Goal: Task Accomplishment & Management: Use online tool/utility

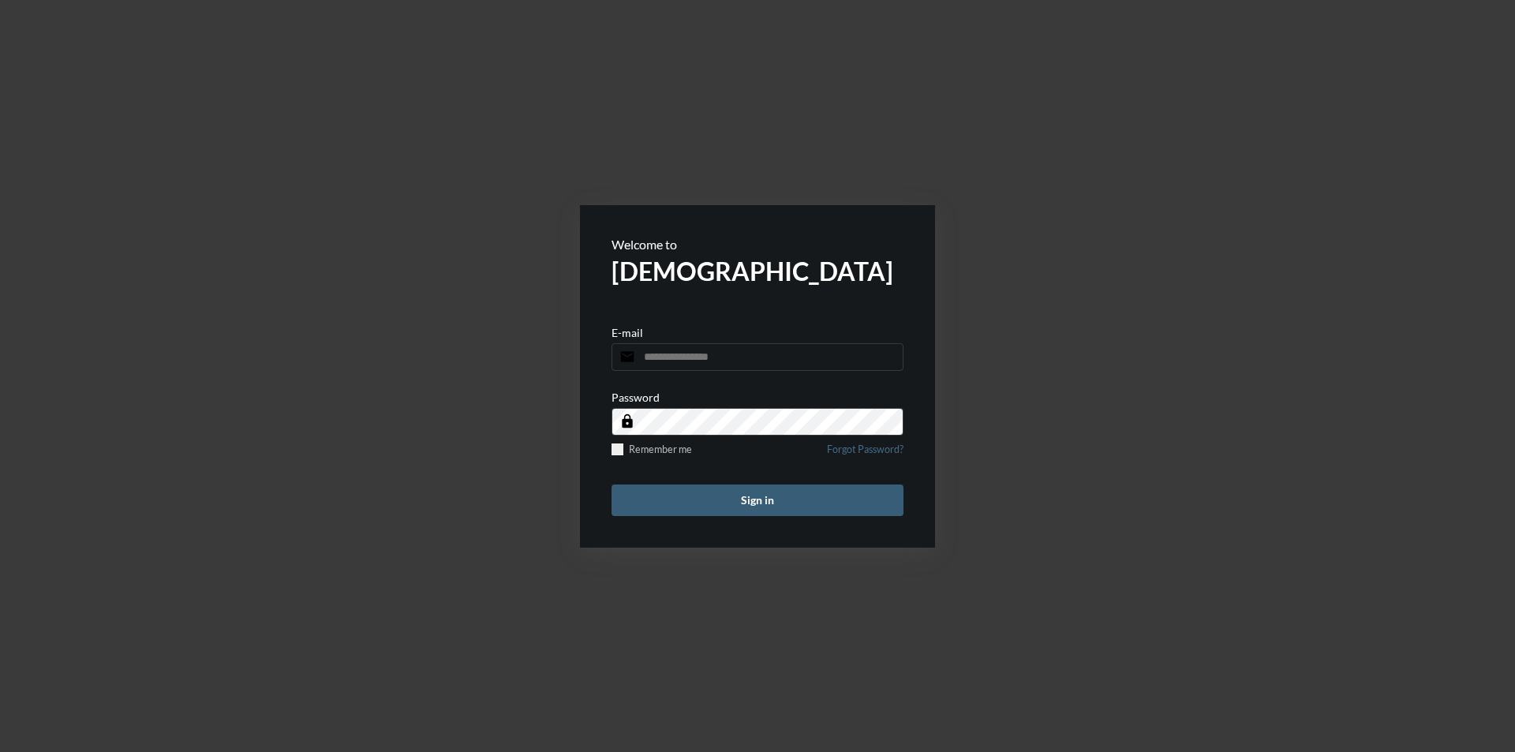
click at [685, 369] on input "email" at bounding box center [758, 357] width 292 height 28
type input "**********"
click at [776, 504] on button "Sign in" at bounding box center [758, 501] width 292 height 32
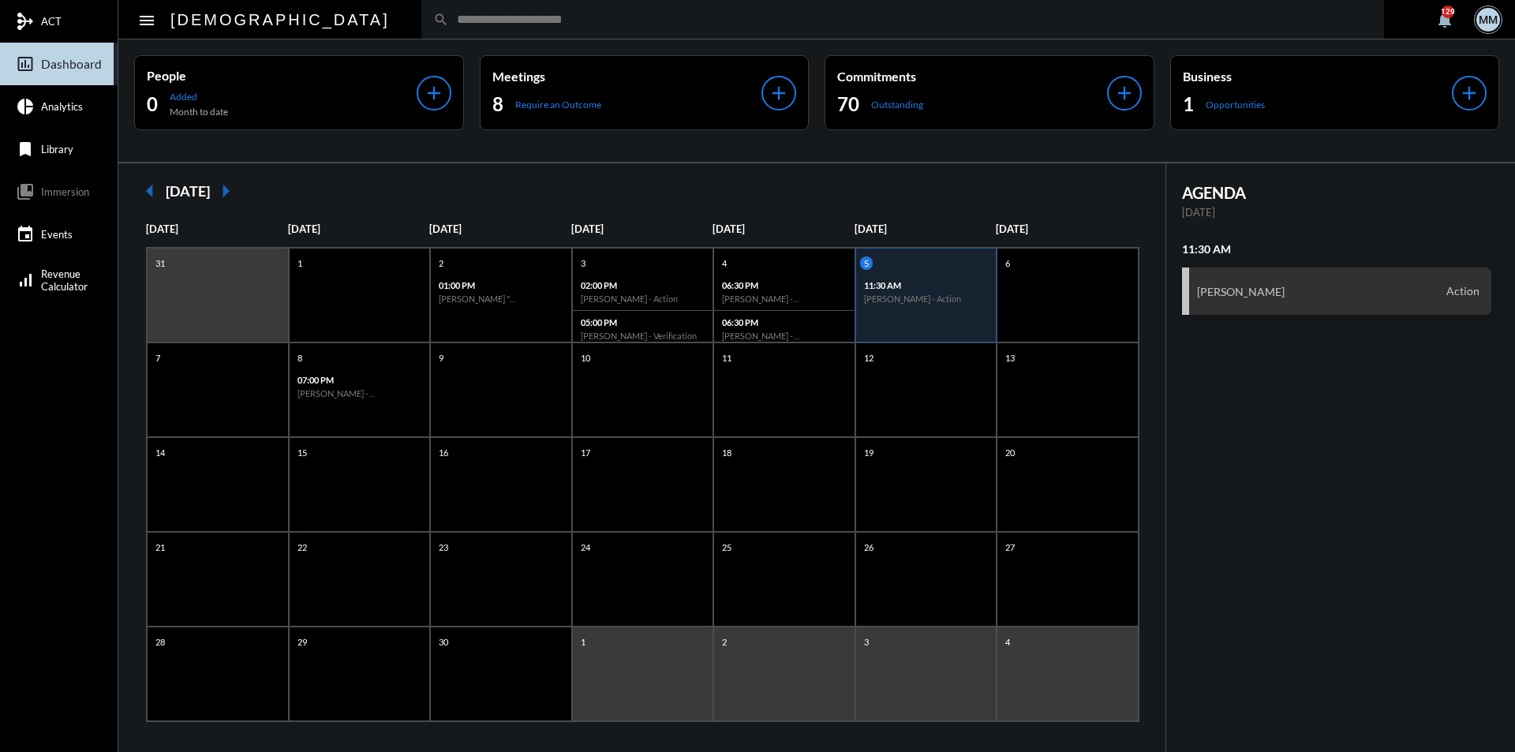
click at [144, 185] on mat-icon "arrow_left" at bounding box center [150, 191] width 32 height 32
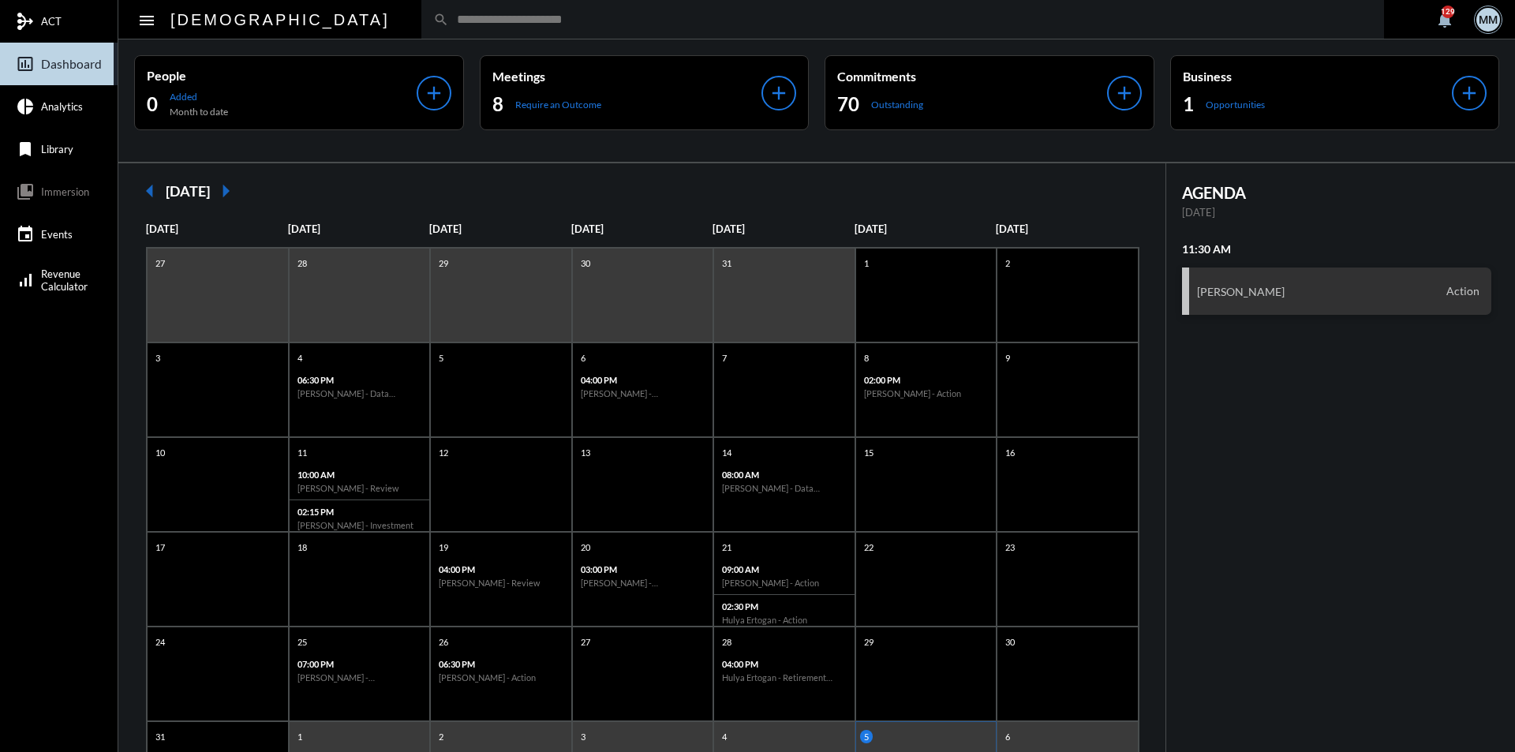
click at [151, 190] on mat-icon "arrow_left" at bounding box center [150, 191] width 32 height 32
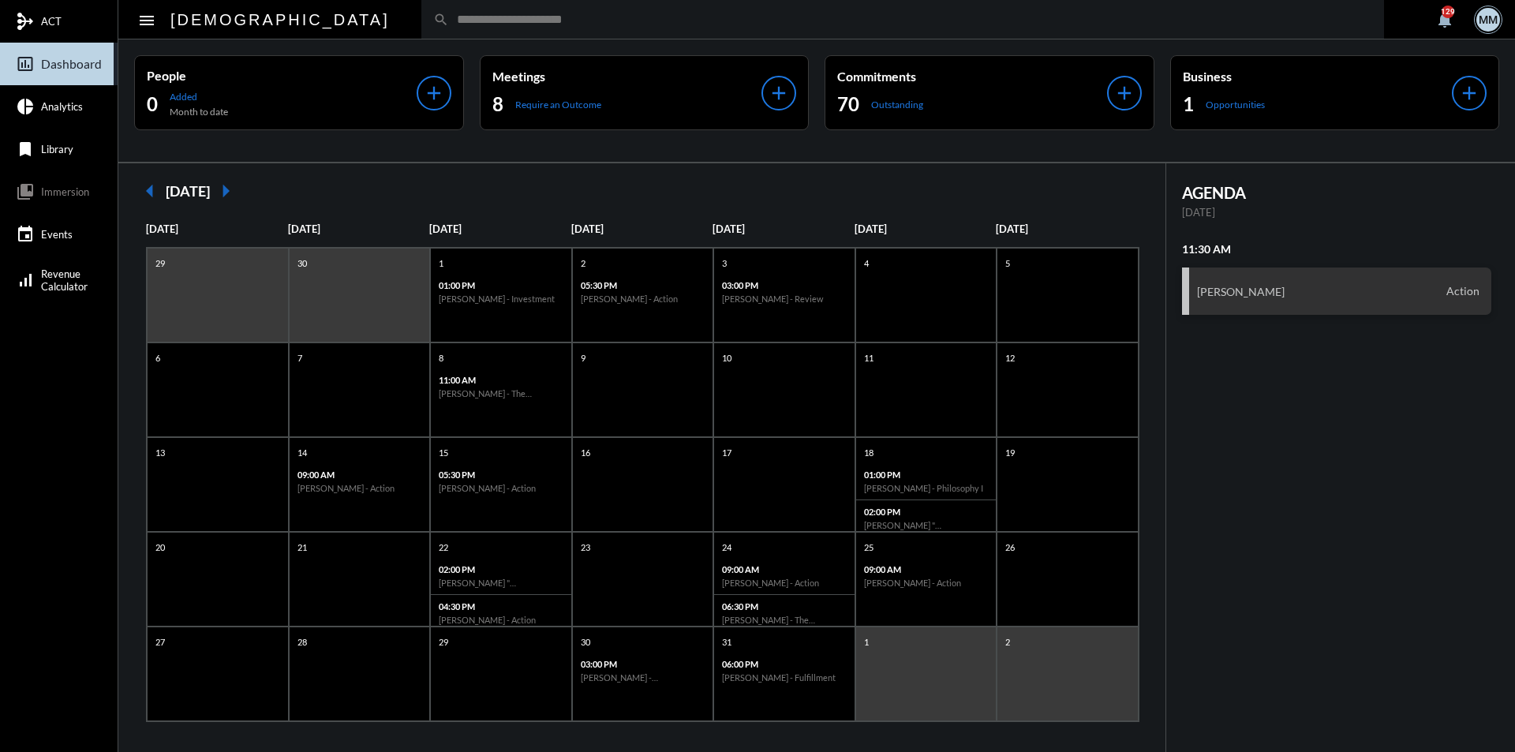
click at [150, 190] on mat-icon "arrow_left" at bounding box center [150, 191] width 32 height 32
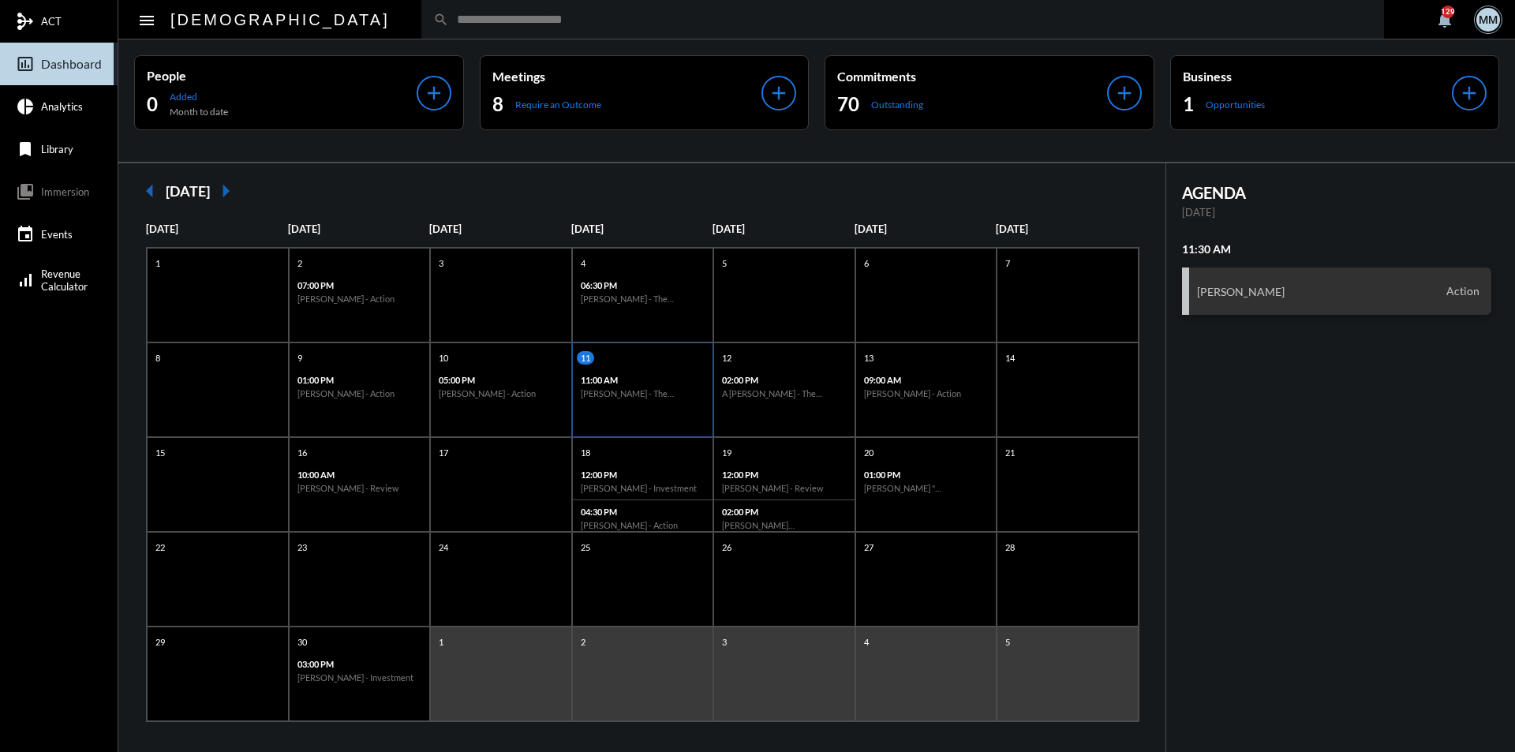
click at [648, 402] on div "11:00 AM [PERSON_NAME] - The Philosophy" at bounding box center [643, 387] width 140 height 36
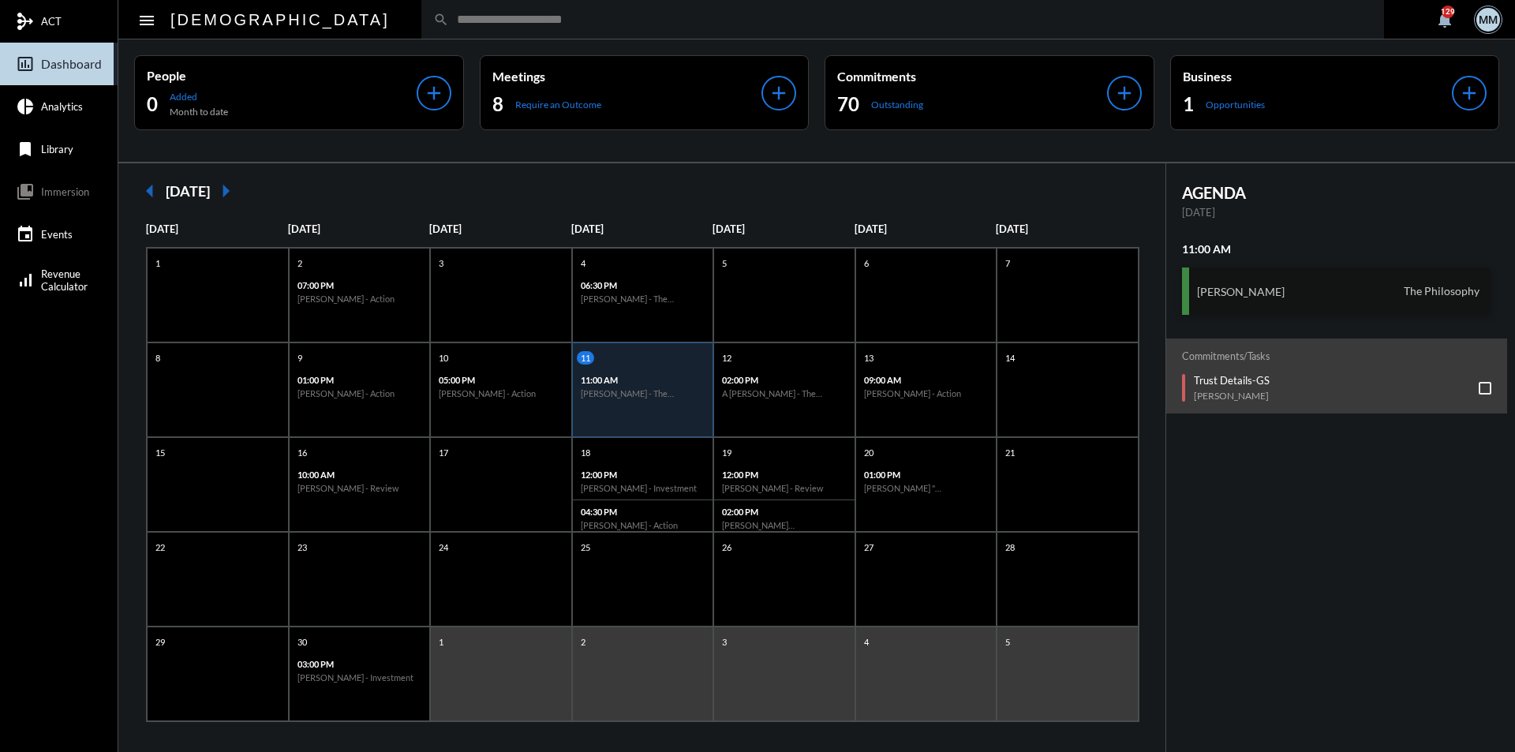
click at [1272, 292] on div "[PERSON_NAME] The Philosophy" at bounding box center [1337, 291] width 310 height 47
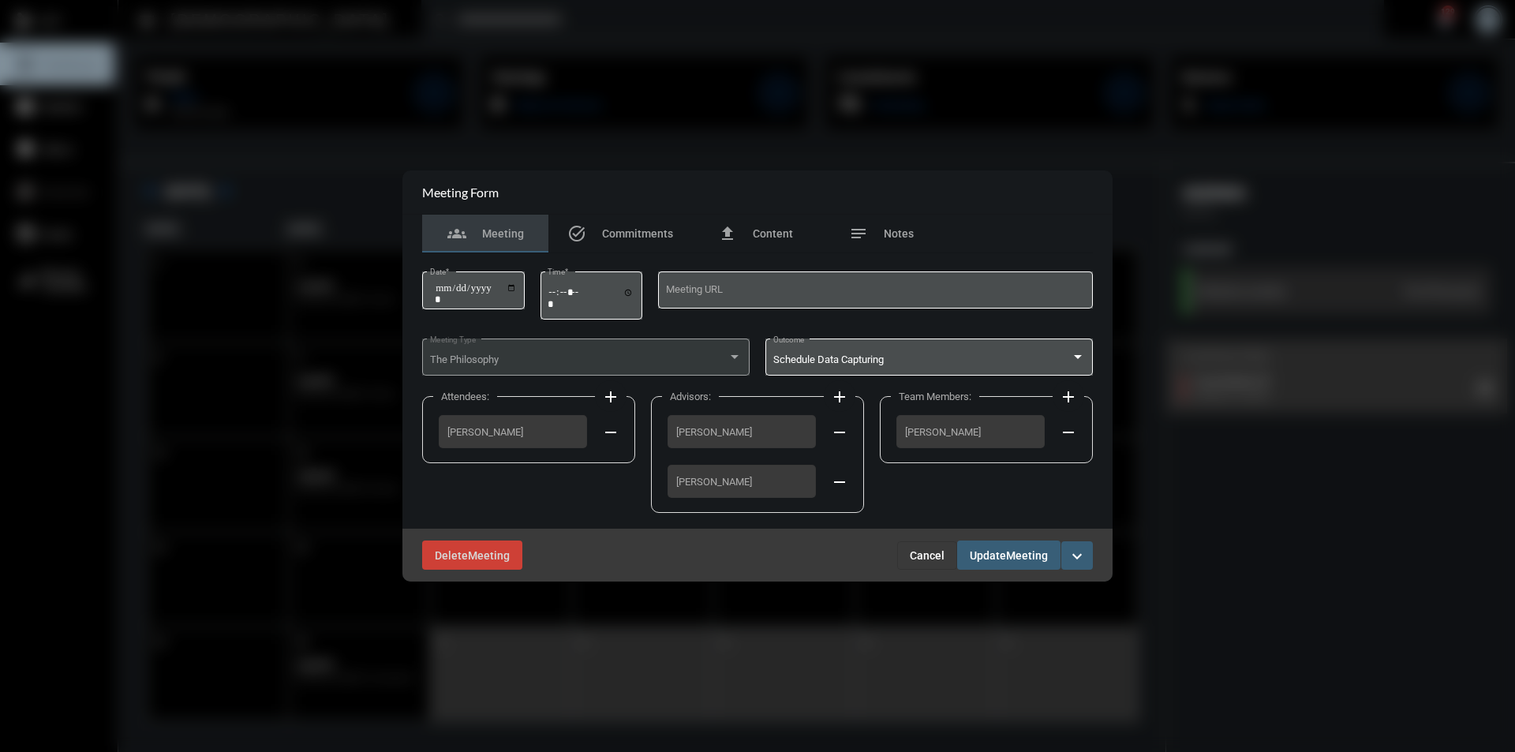
click at [913, 544] on button "Cancel" at bounding box center [927, 555] width 60 height 28
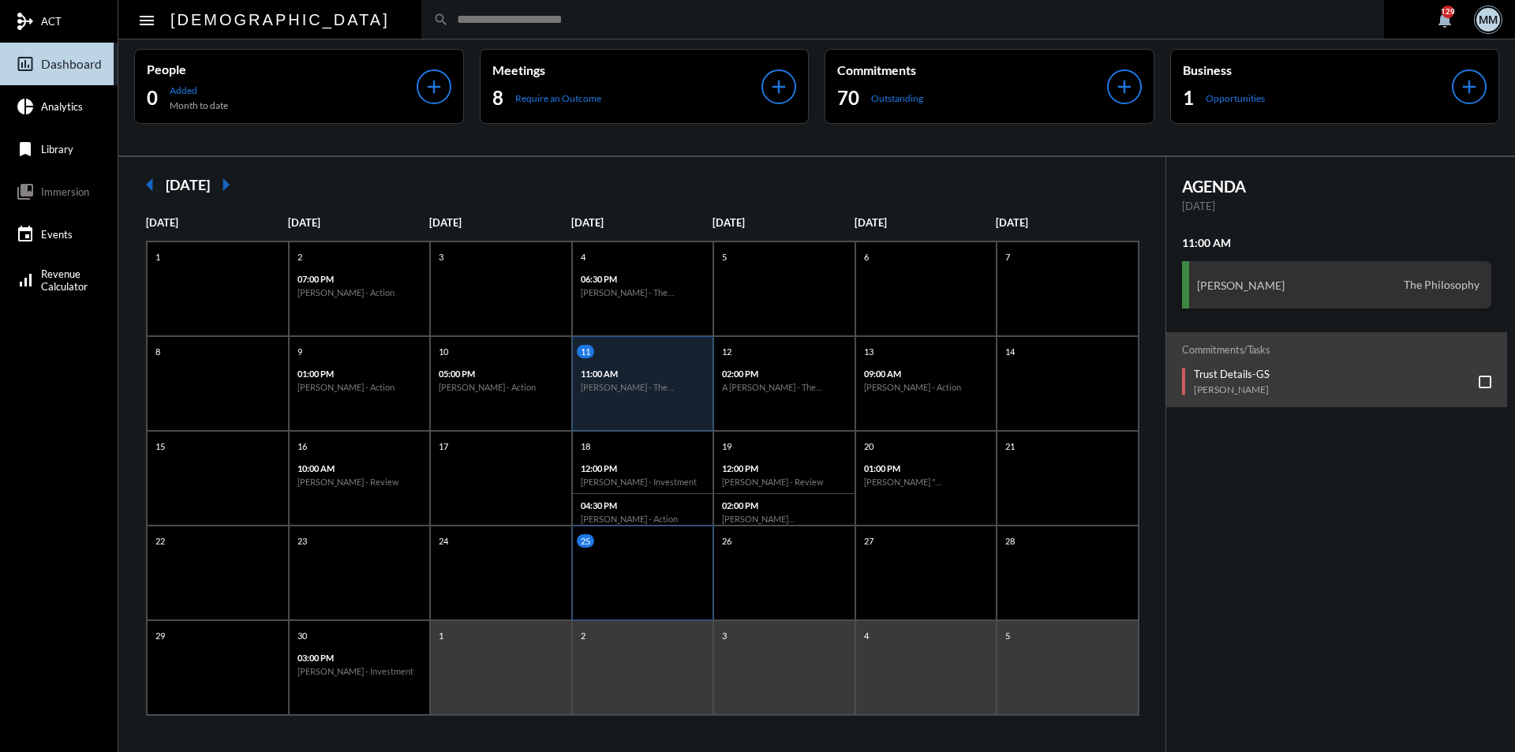
scroll to position [9, 0]
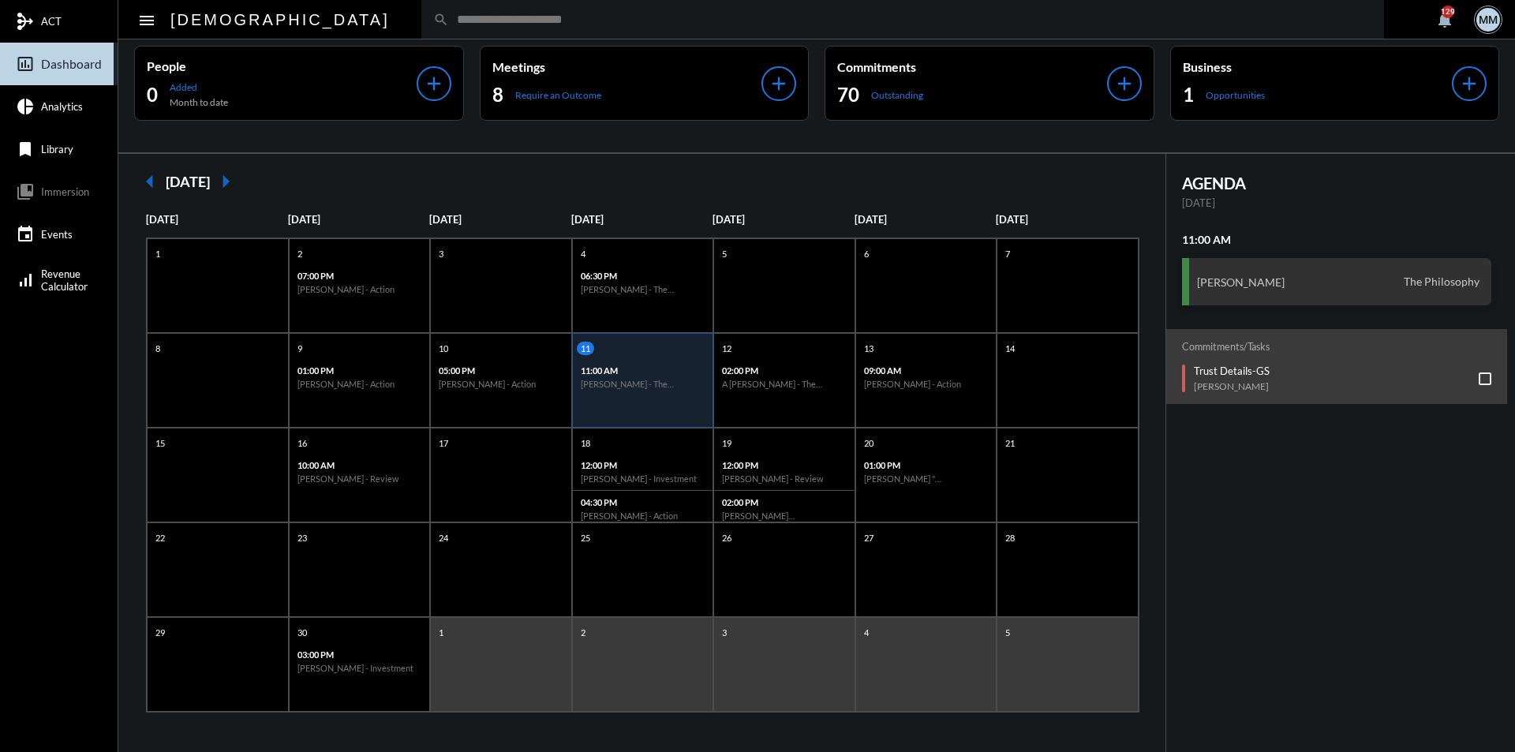
click at [242, 182] on mat-icon "arrow_right" at bounding box center [226, 182] width 32 height 32
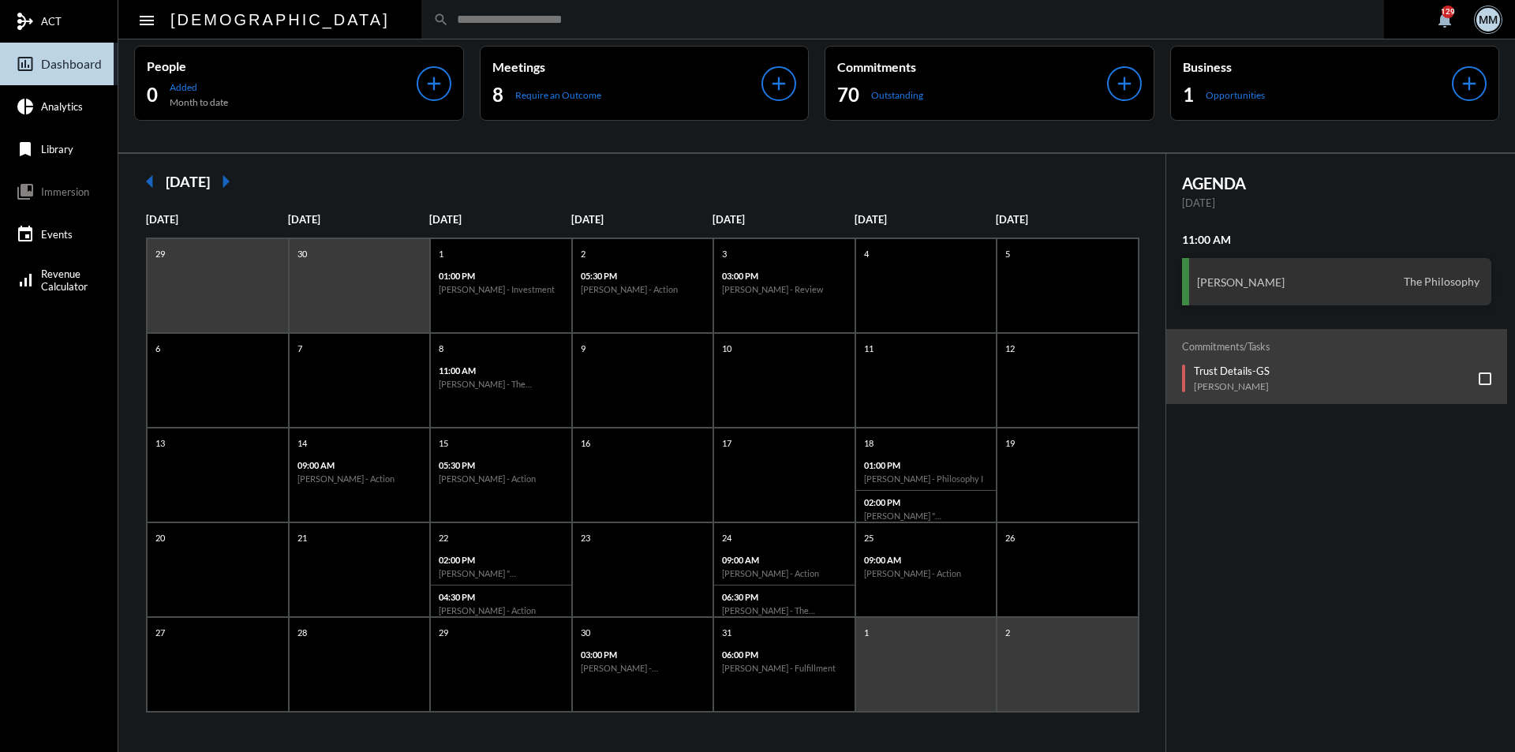
click at [240, 186] on mat-icon "arrow_right" at bounding box center [226, 182] width 32 height 32
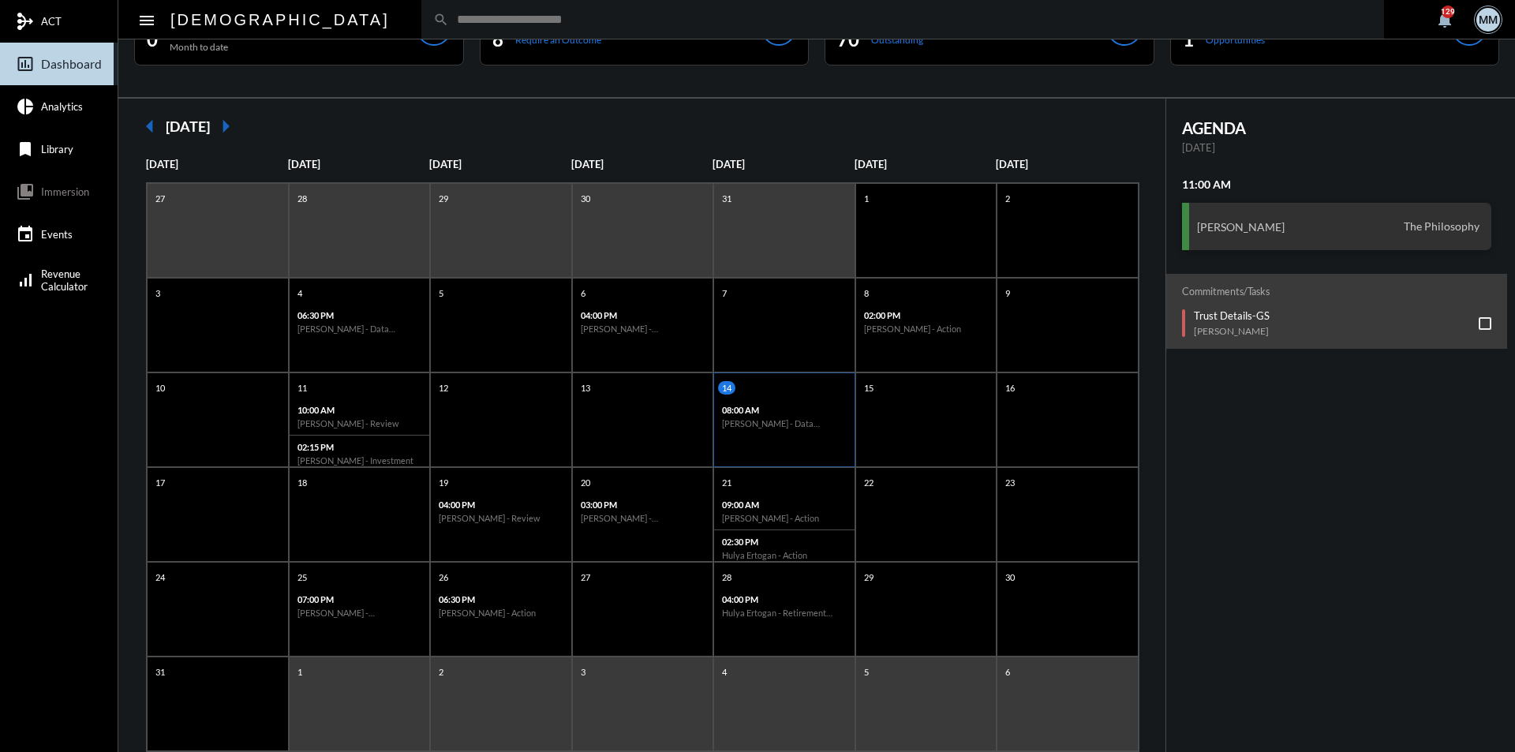
scroll to position [104, 0]
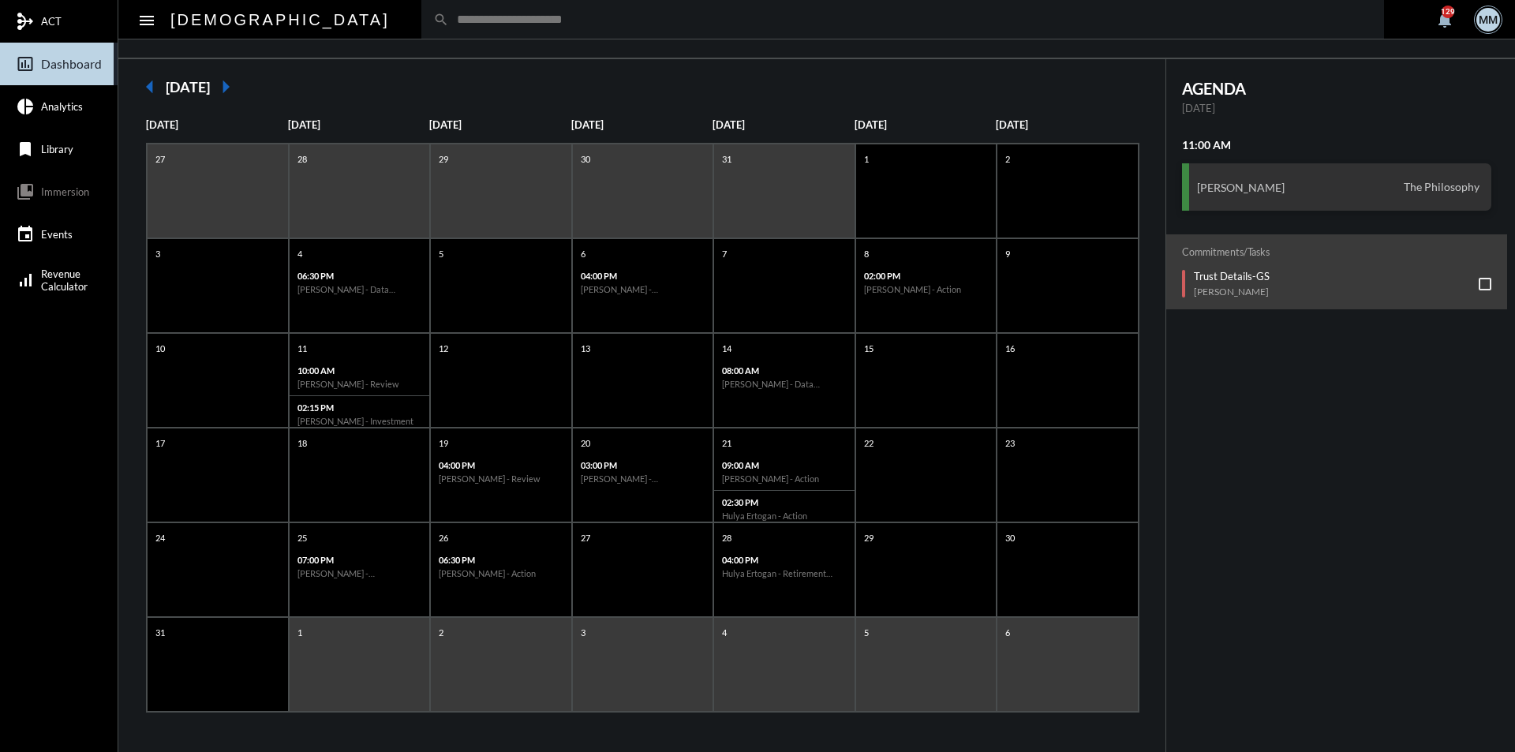
click at [145, 92] on mat-icon "arrow_left" at bounding box center [150, 87] width 32 height 32
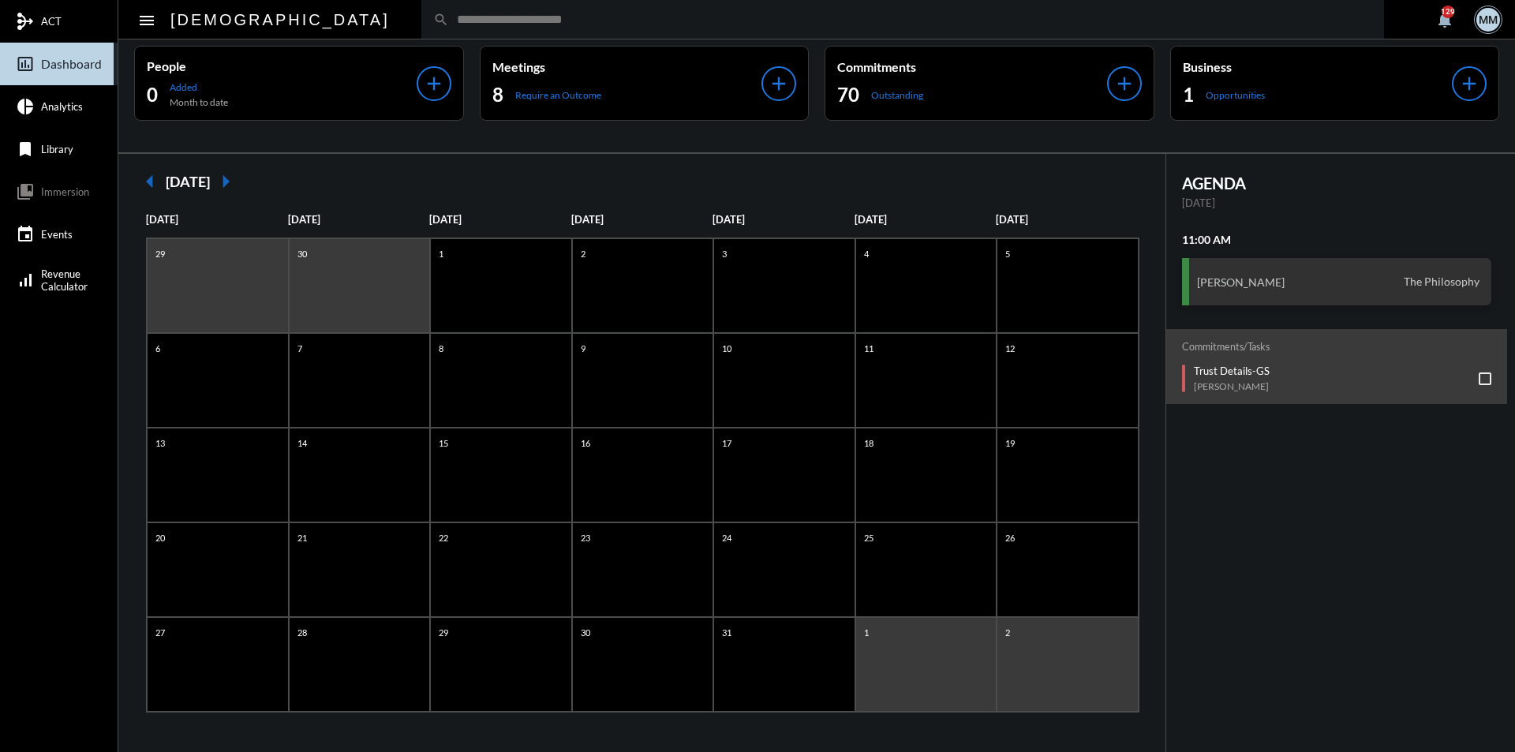
click at [145, 92] on div "People 0 Added Month to date add" at bounding box center [299, 83] width 330 height 75
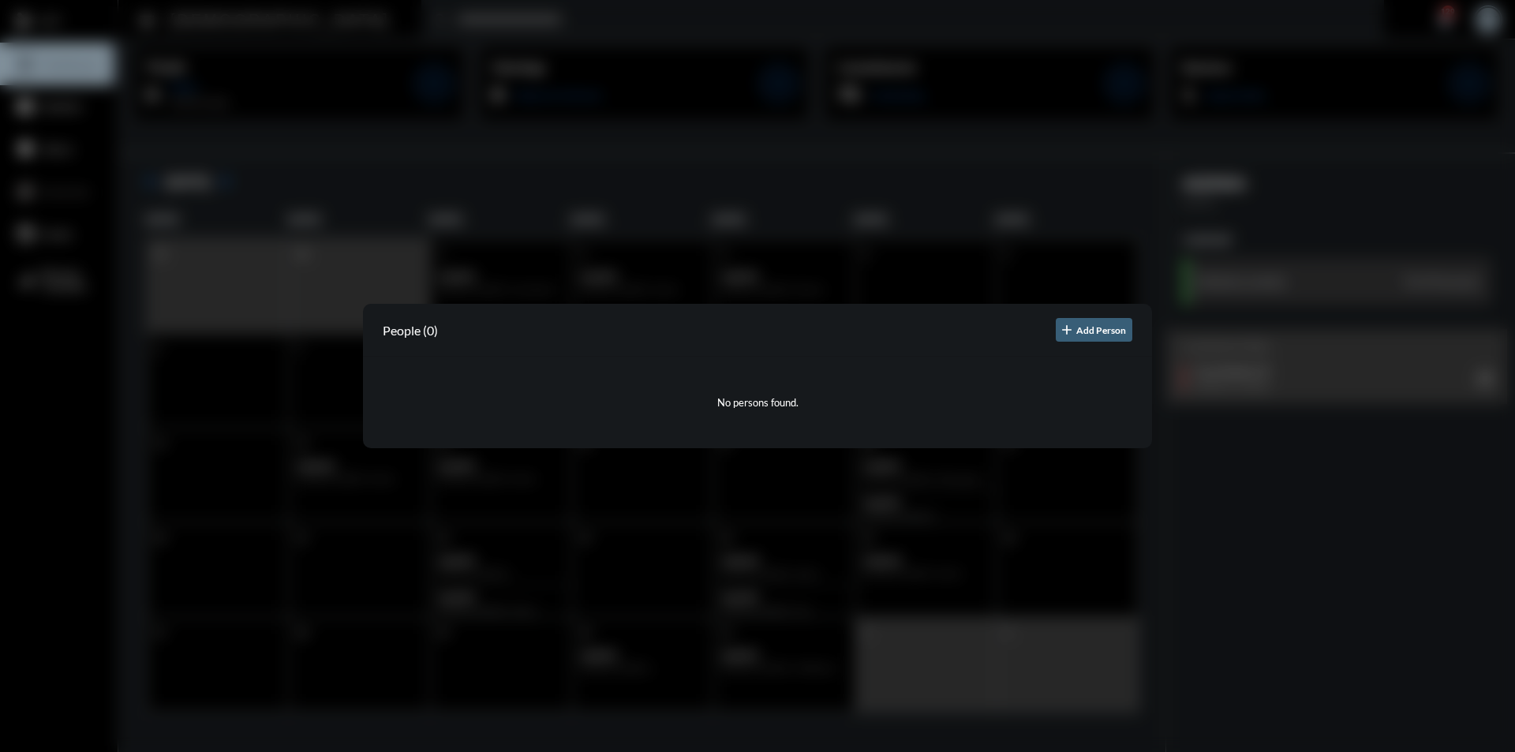
click at [380, 188] on div at bounding box center [757, 376] width 1515 height 752
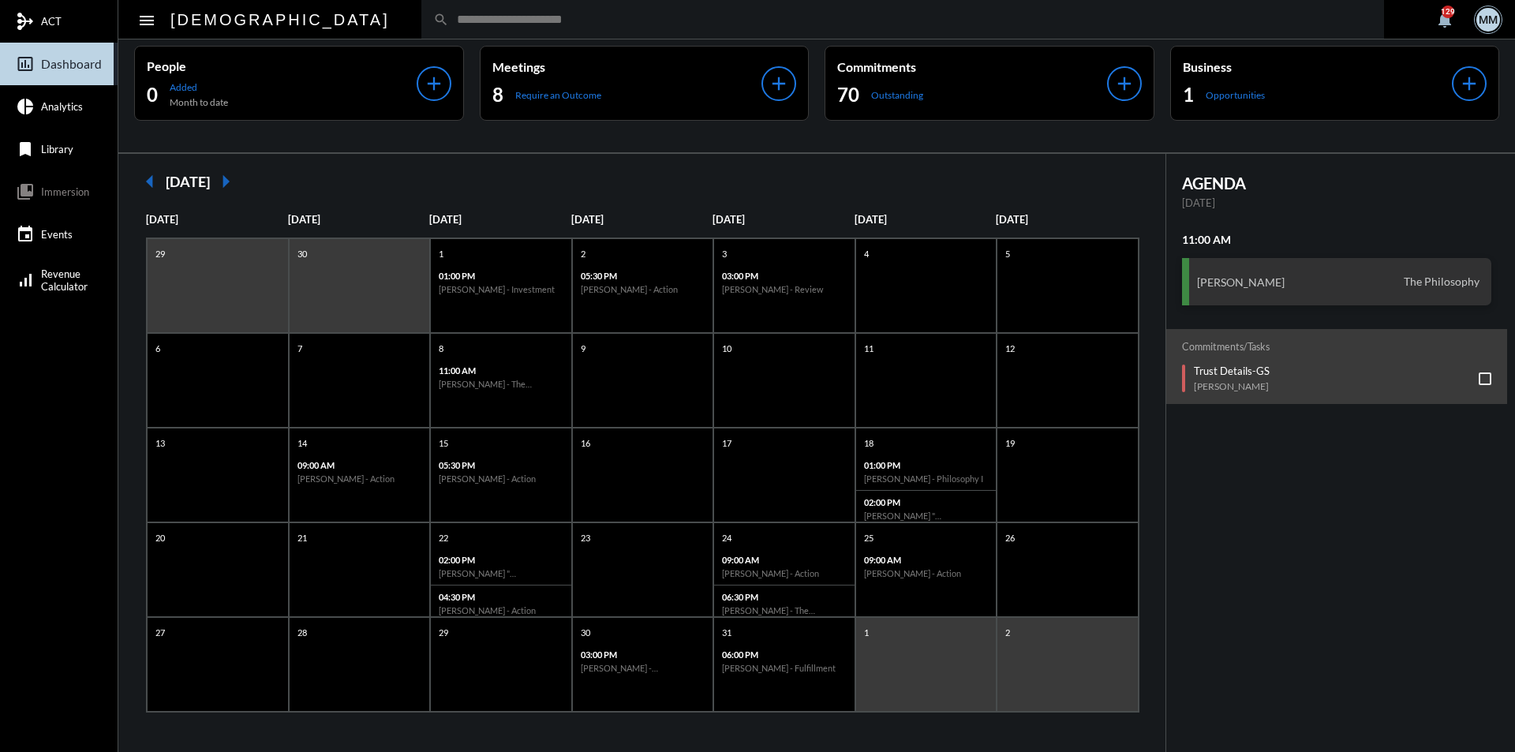
click at [150, 181] on mat-icon "arrow_left" at bounding box center [150, 182] width 32 height 32
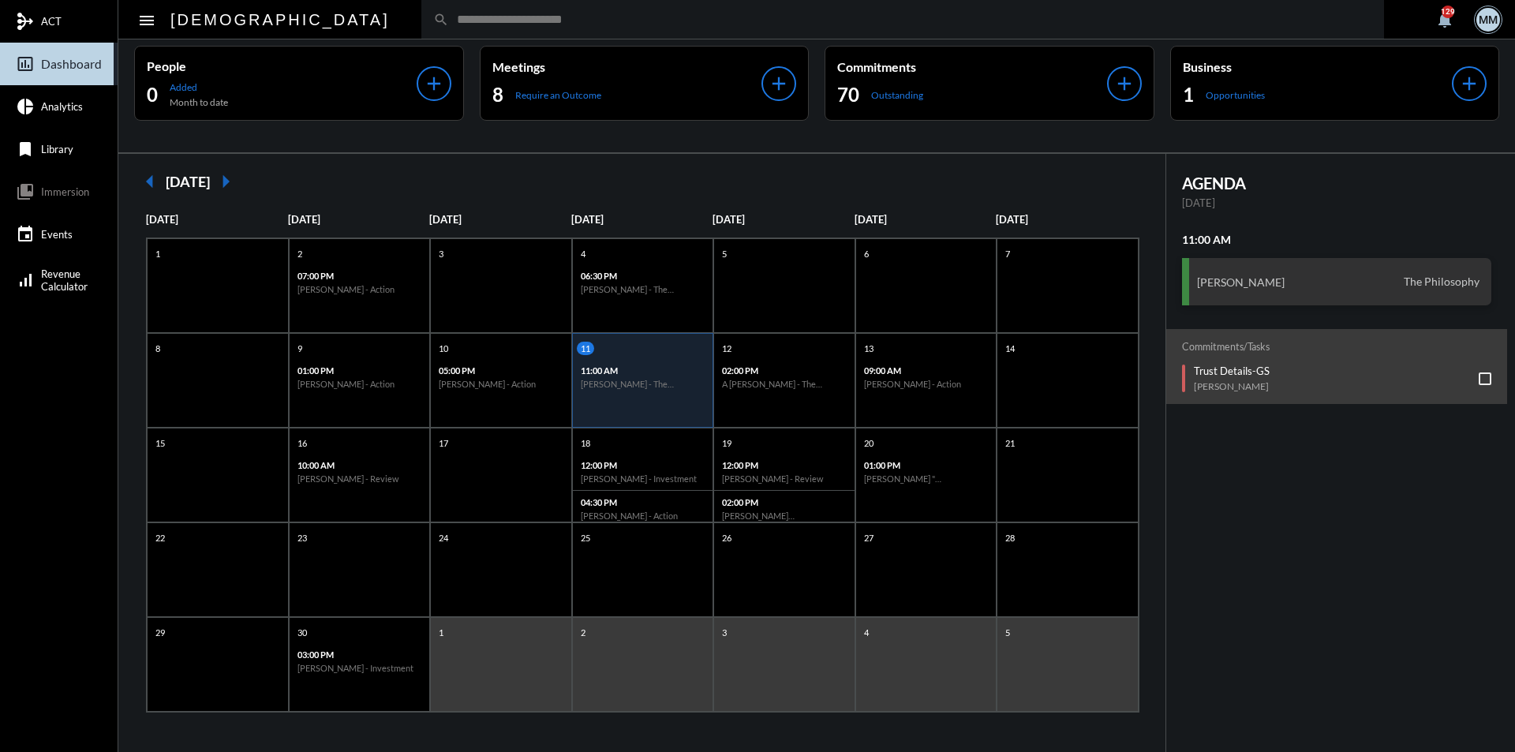
click at [148, 180] on mat-icon "arrow_left" at bounding box center [150, 182] width 32 height 32
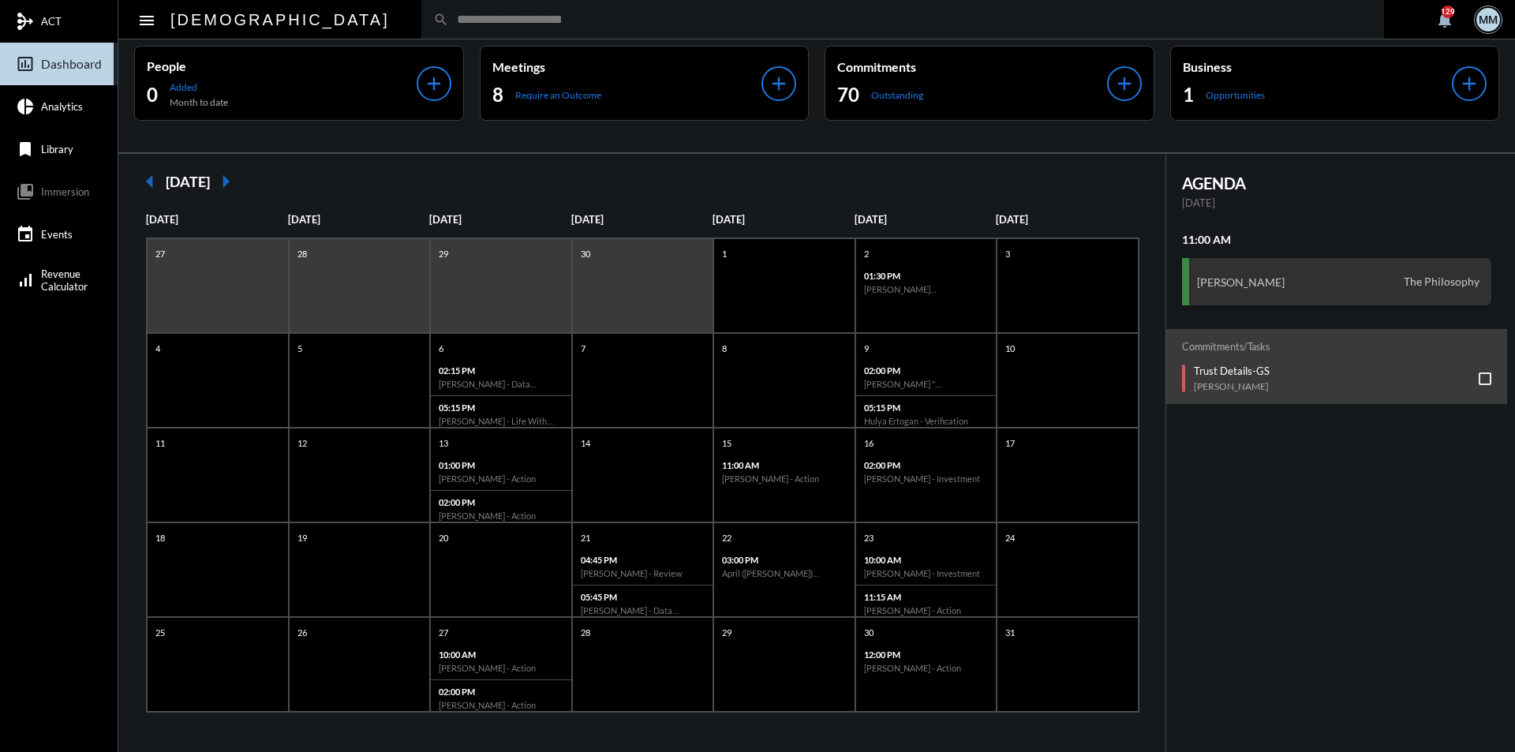
click at [154, 183] on mat-icon "arrow_left" at bounding box center [150, 182] width 32 height 32
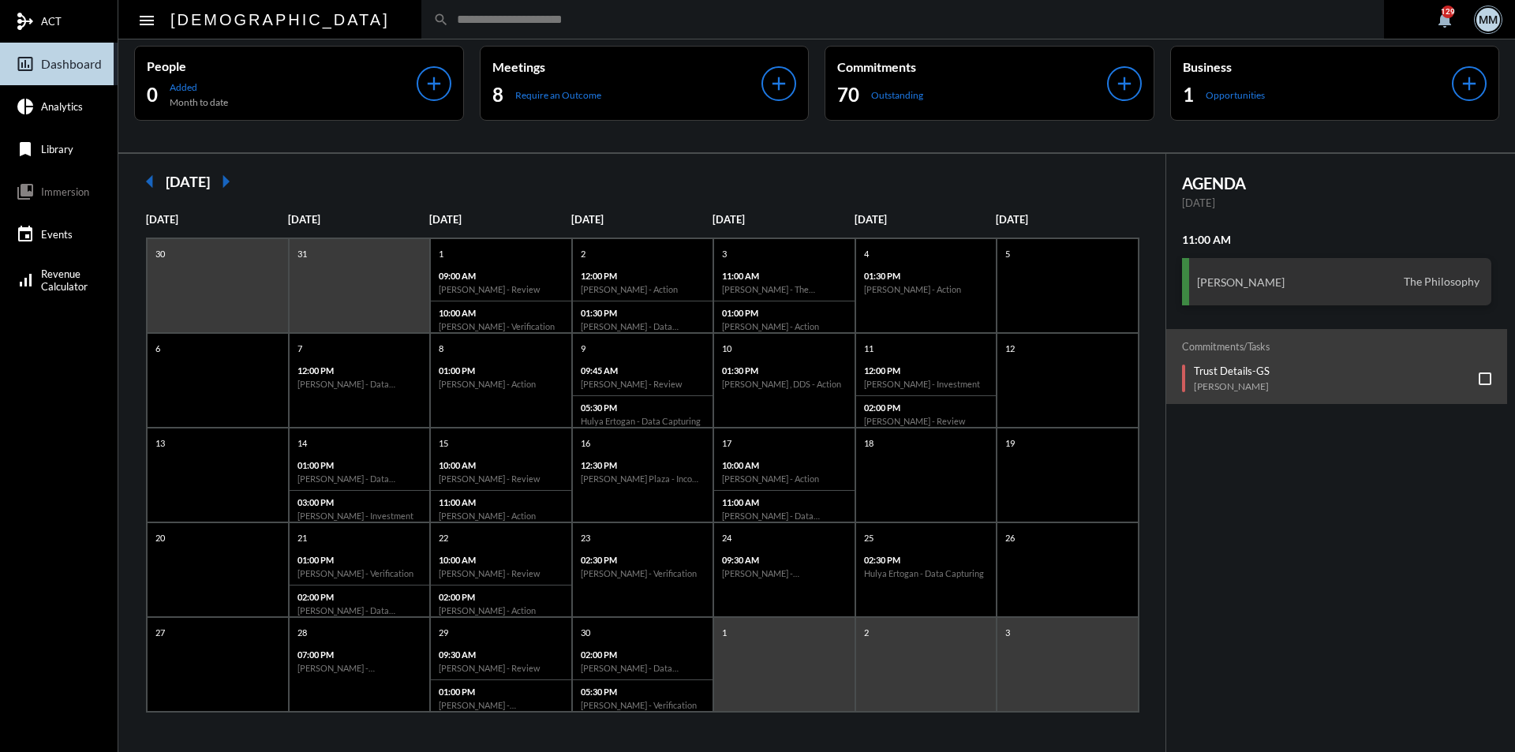
click at [242, 193] on mat-icon "arrow_right" at bounding box center [226, 182] width 32 height 32
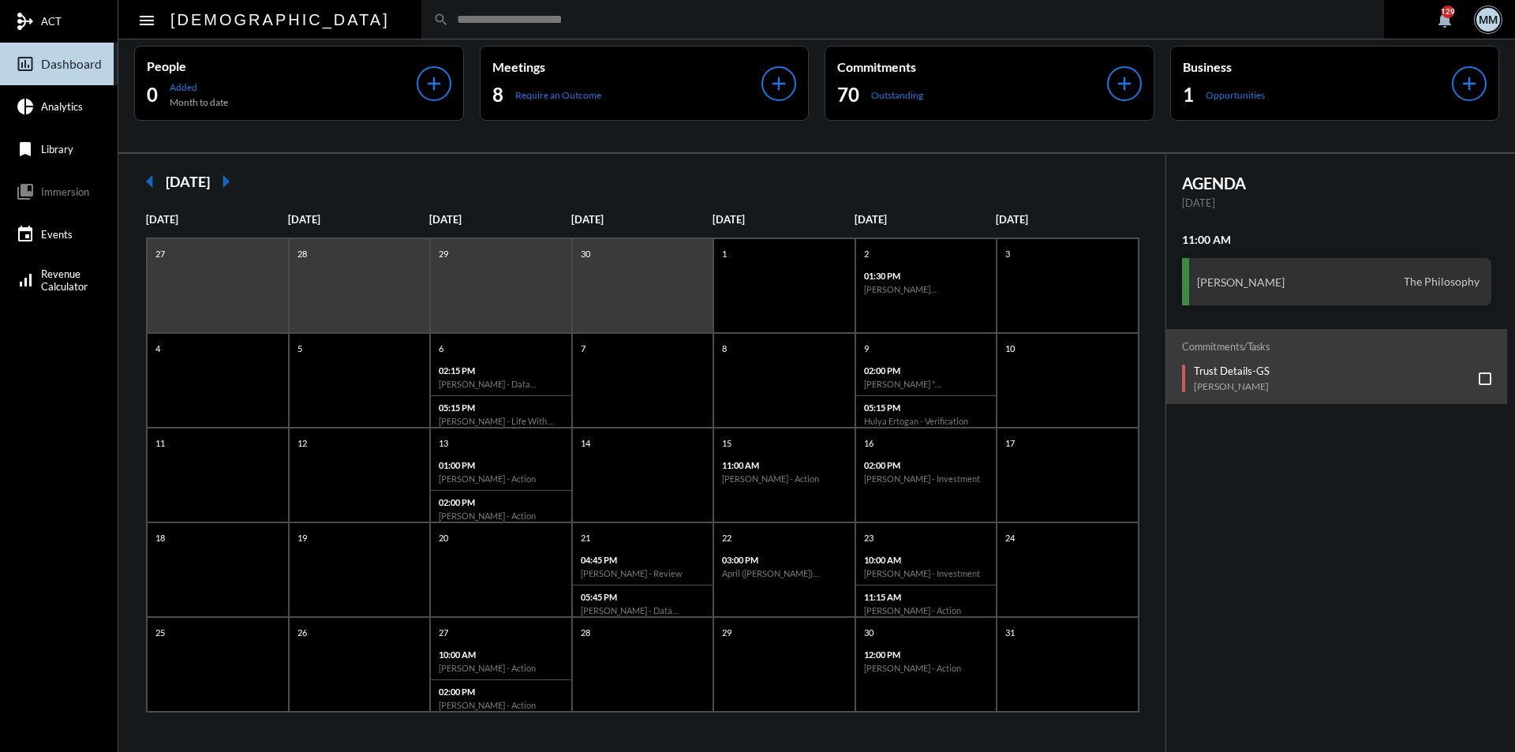
click at [242, 193] on mat-icon "arrow_right" at bounding box center [226, 182] width 32 height 32
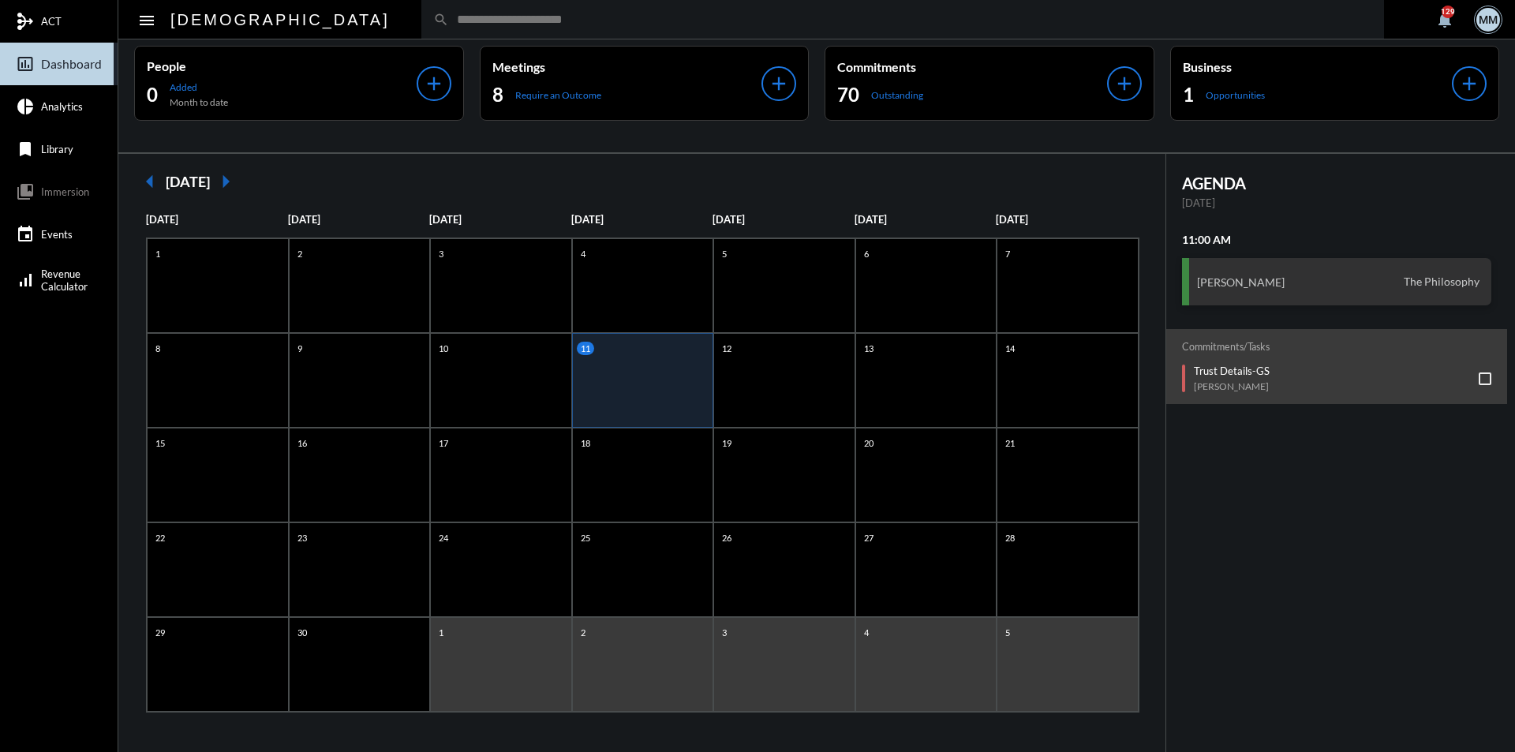
click at [242, 193] on mat-icon "arrow_right" at bounding box center [226, 182] width 32 height 32
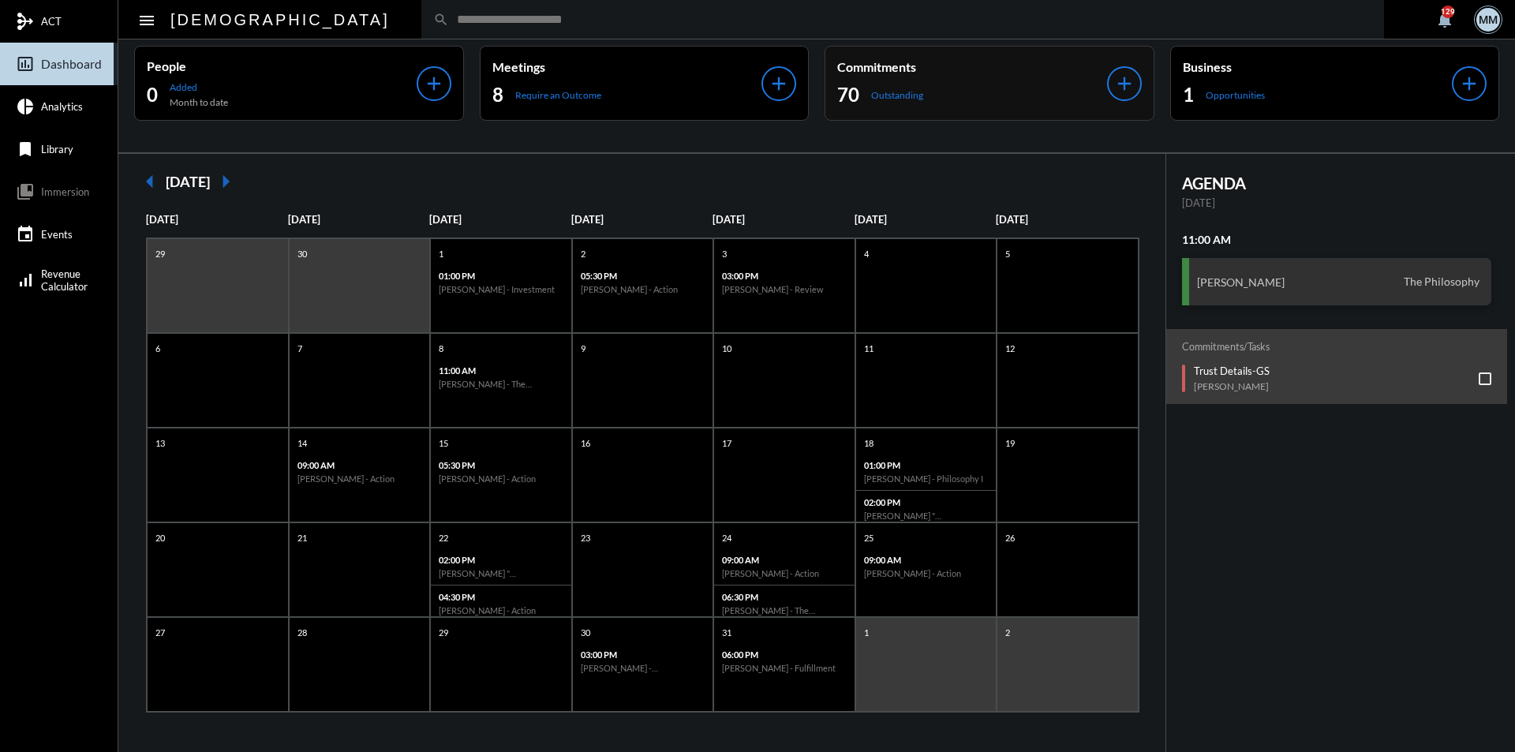
click at [972, 92] on div "70 Outstanding" at bounding box center [972, 94] width 270 height 25
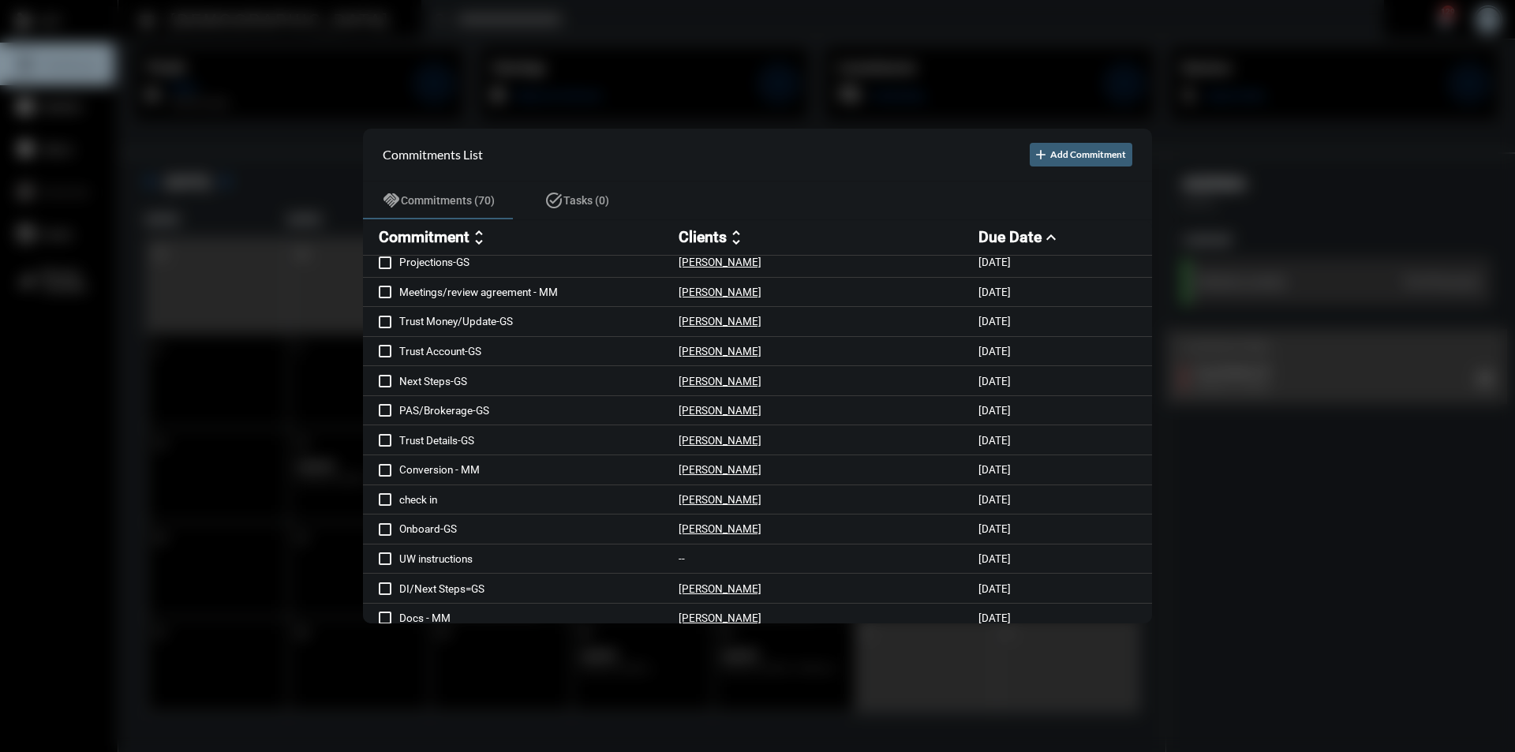
scroll to position [526, 0]
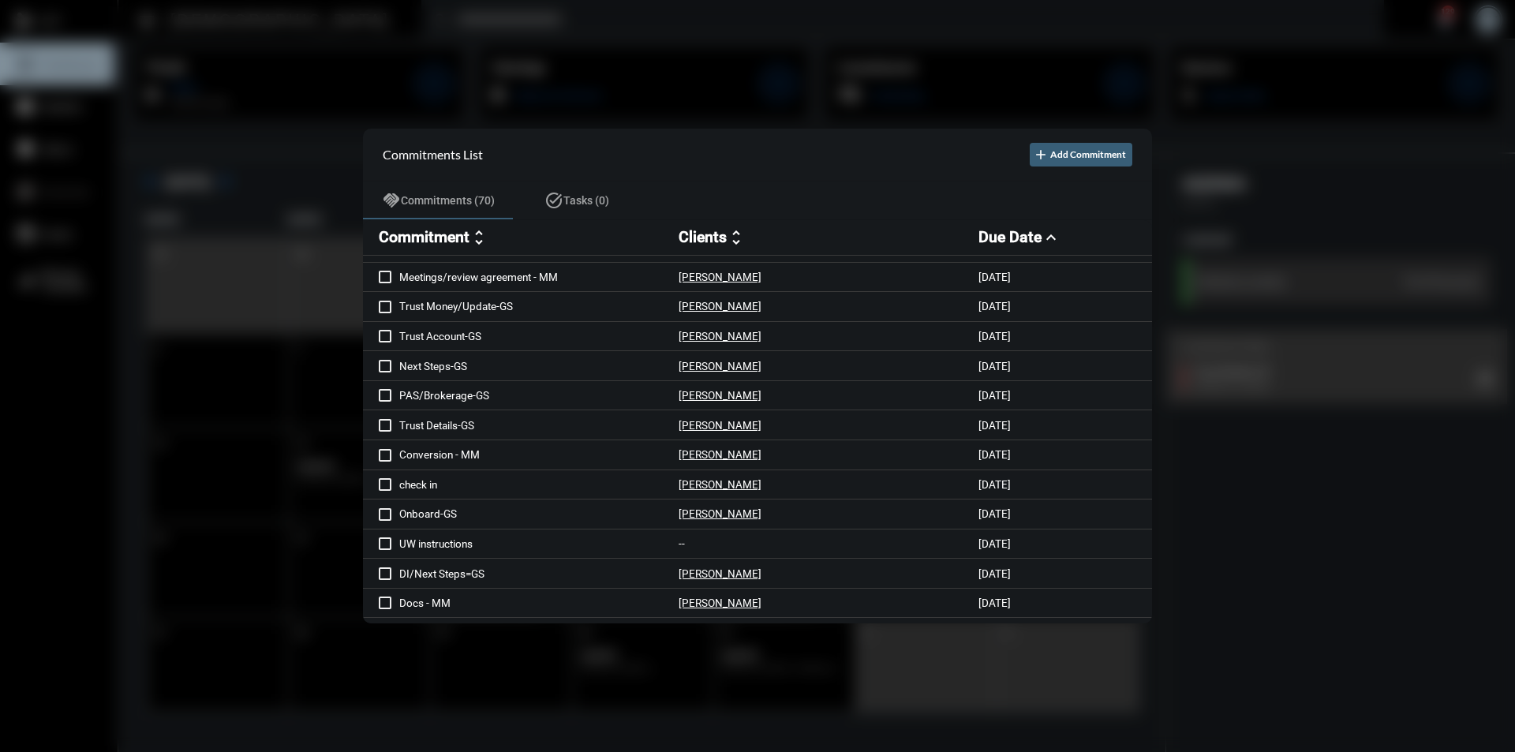
click at [1245, 509] on div at bounding box center [757, 376] width 1515 height 752
